Goal: Download file/media

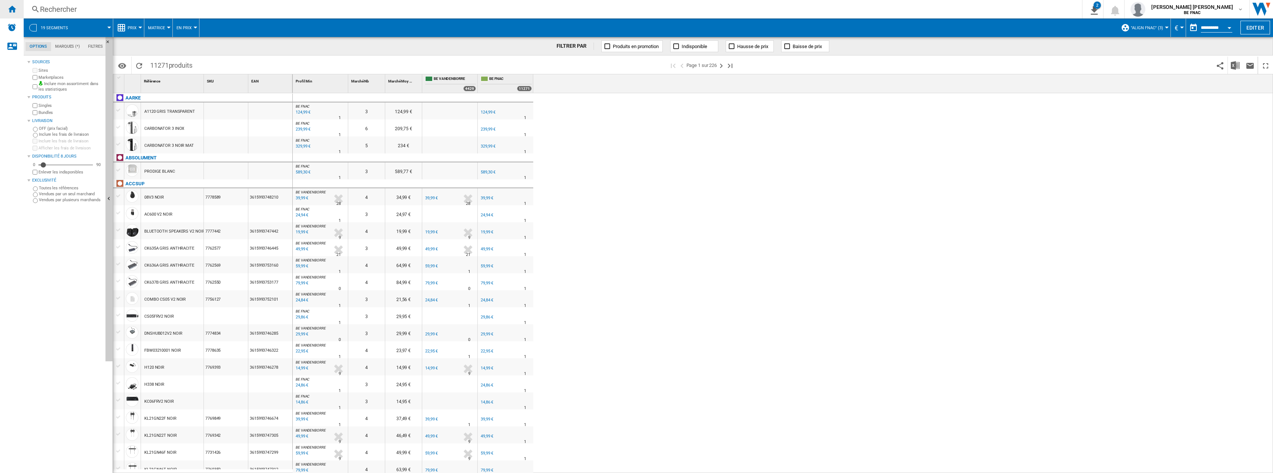
click at [19, 10] on div "Accueil" at bounding box center [12, 9] width 24 height 19
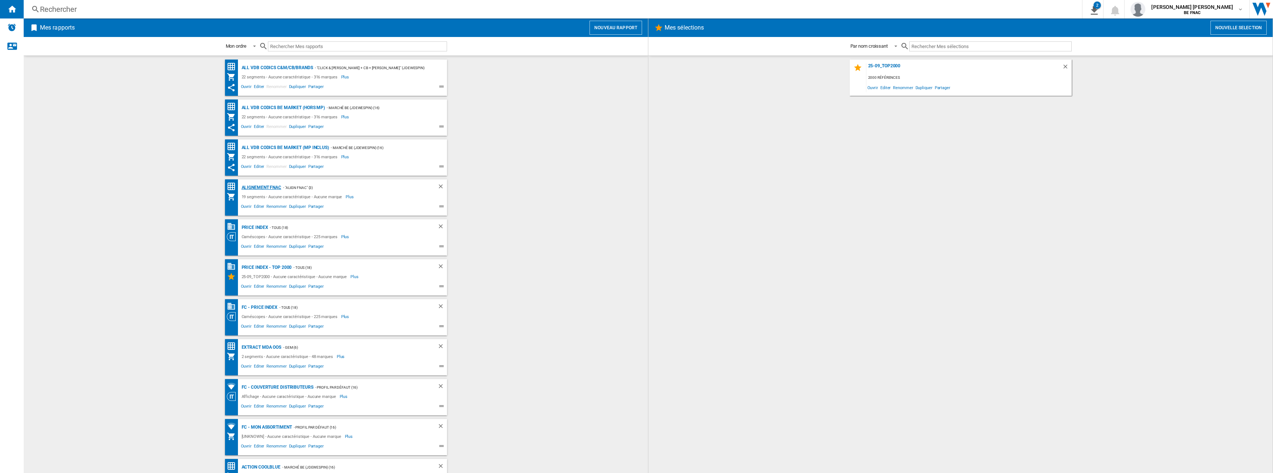
click at [262, 185] on div "Alignement Fnac" at bounding box center [261, 187] width 42 height 9
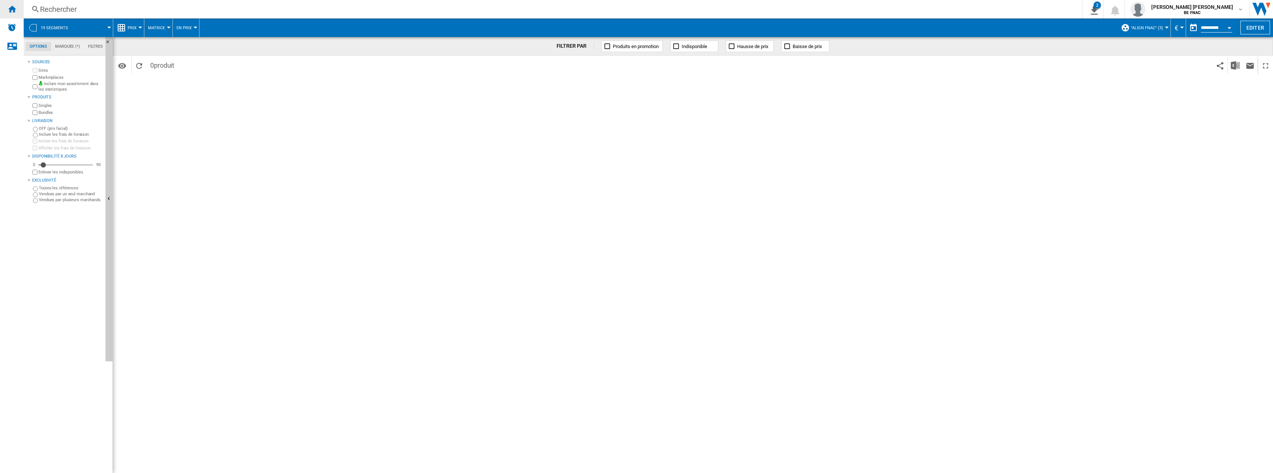
click at [1, 2] on div "Accueil" at bounding box center [12, 9] width 24 height 19
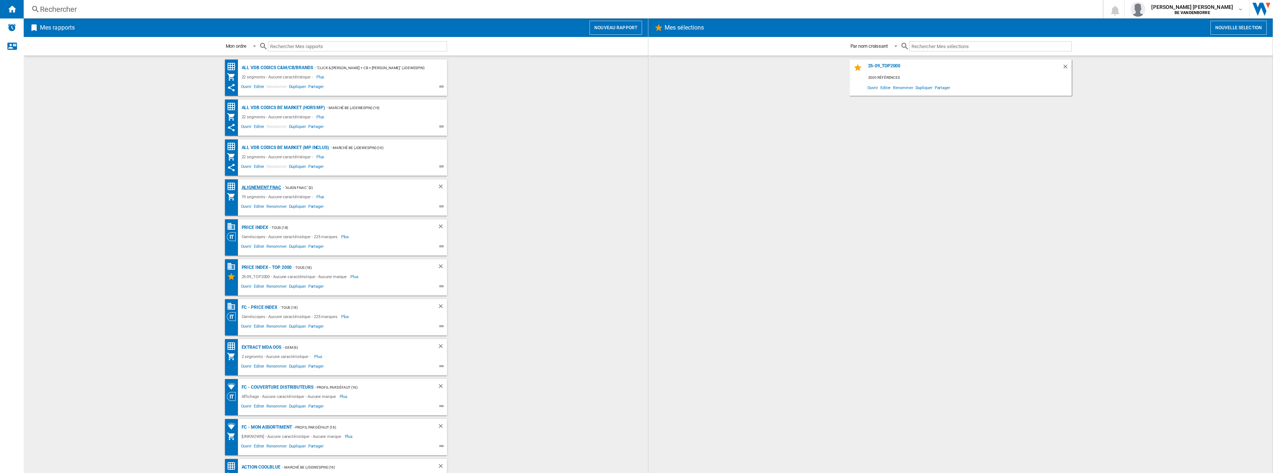
click at [266, 189] on div "Alignement Fnac" at bounding box center [261, 187] width 42 height 9
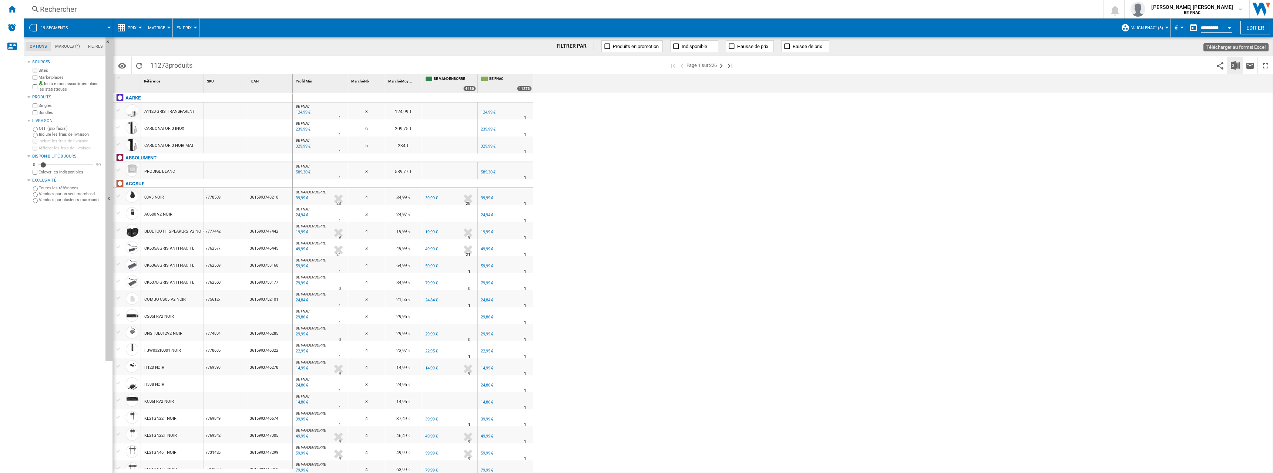
click at [1231, 64] on img "Télécharger au format Excel" at bounding box center [1235, 65] width 9 height 9
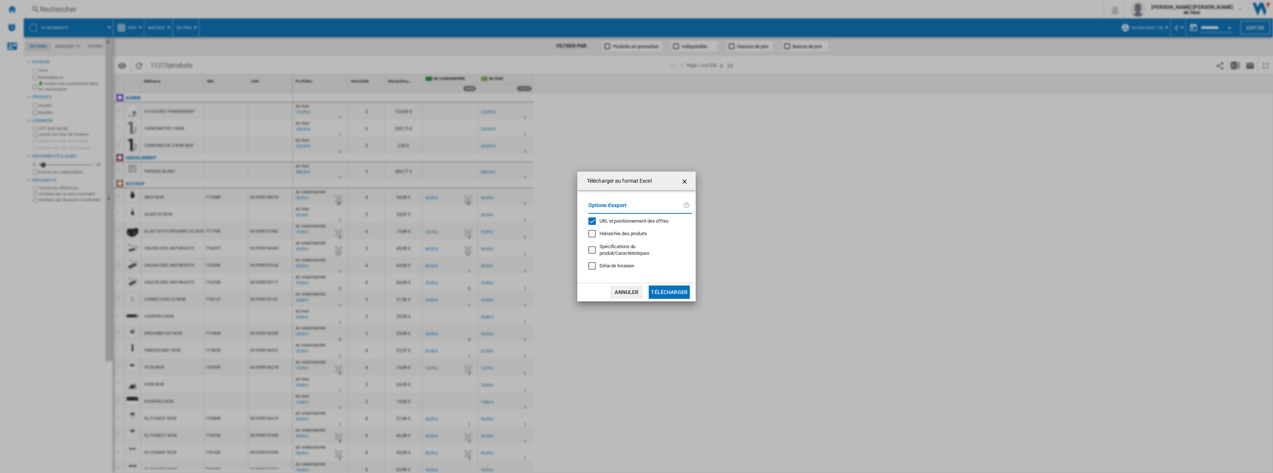
click at [628, 224] on span "URL et positionnement des offres" at bounding box center [633, 221] width 69 height 6
click at [623, 268] on div "Options d'export URL et positionnement des offres Hiérarchie des produits Spéci…" at bounding box center [640, 237] width 111 height 78
click at [621, 265] on span "Délai de livraison" at bounding box center [616, 266] width 35 height 6
click at [671, 290] on button "Télécharger" at bounding box center [669, 292] width 41 height 13
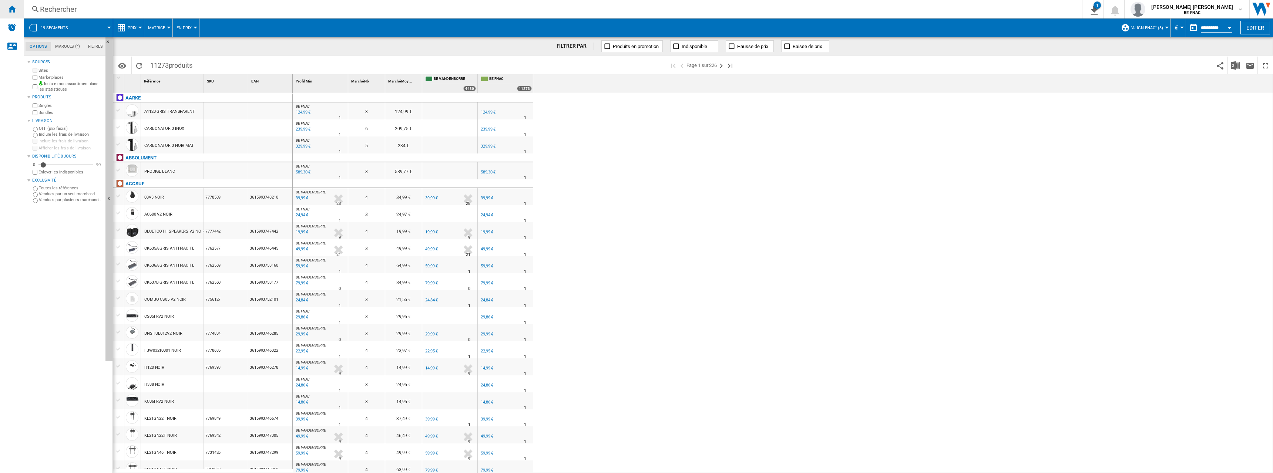
click at [12, 9] on ng-md-icon "Accueil" at bounding box center [11, 8] width 9 height 9
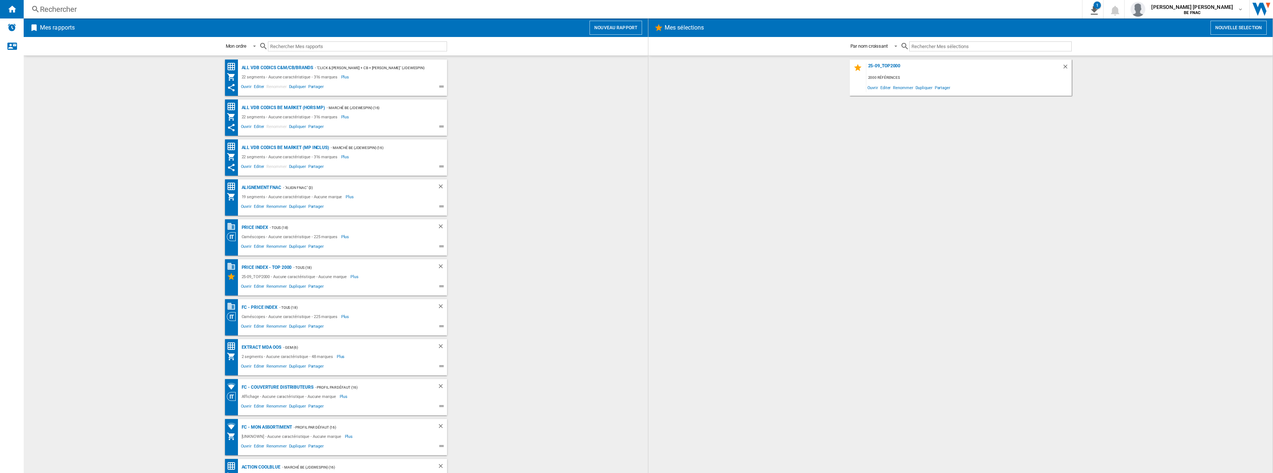
click at [177, 189] on wk-bookmarked-report "Alignement Fnac - "Align Fnac" (3) 19 segments - Aucune caractéristique - Aucun…" at bounding box center [335, 197] width 609 height 36
click at [250, 347] on div "Extract MDA OOS" at bounding box center [261, 347] width 42 height 9
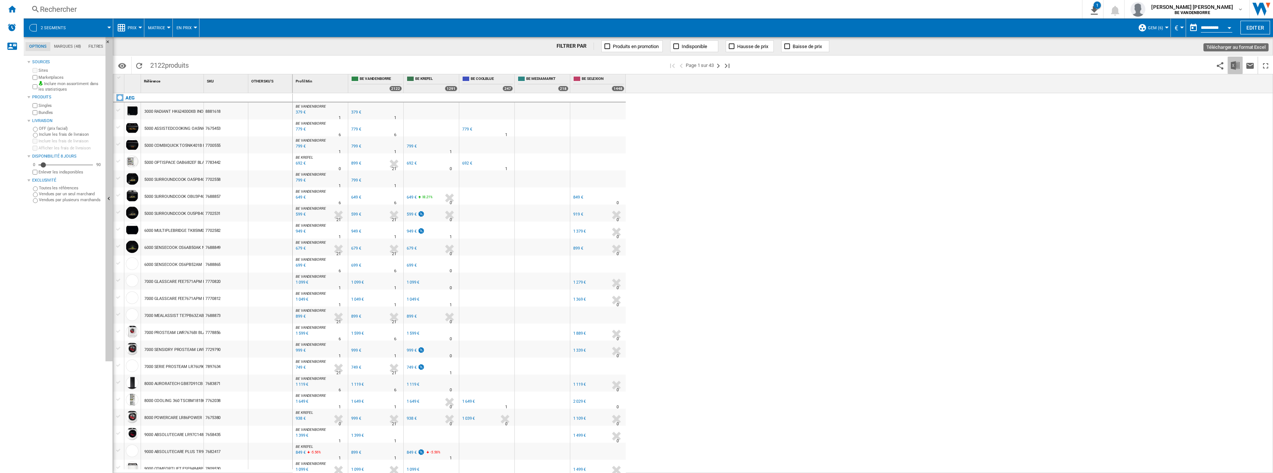
click at [1234, 64] on img "Télécharger au format Excel" at bounding box center [1235, 65] width 9 height 9
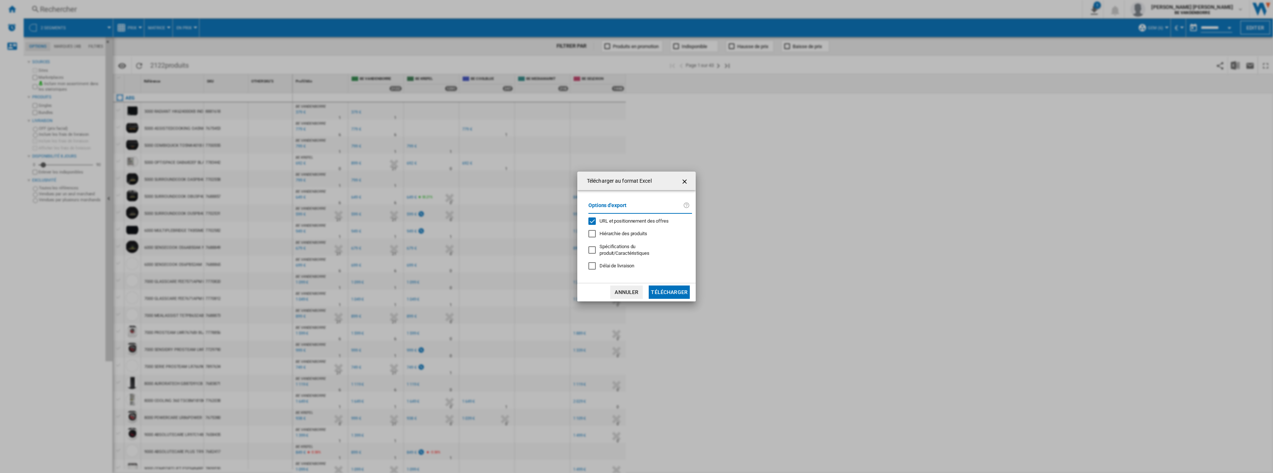
click at [635, 224] on span "URL et positionnement des offres" at bounding box center [633, 221] width 69 height 6
click at [630, 265] on span "Délai de livraison" at bounding box center [616, 266] width 35 height 6
click at [667, 292] on button "Télécharger" at bounding box center [669, 292] width 41 height 13
